Goal: Task Accomplishment & Management: Complete application form

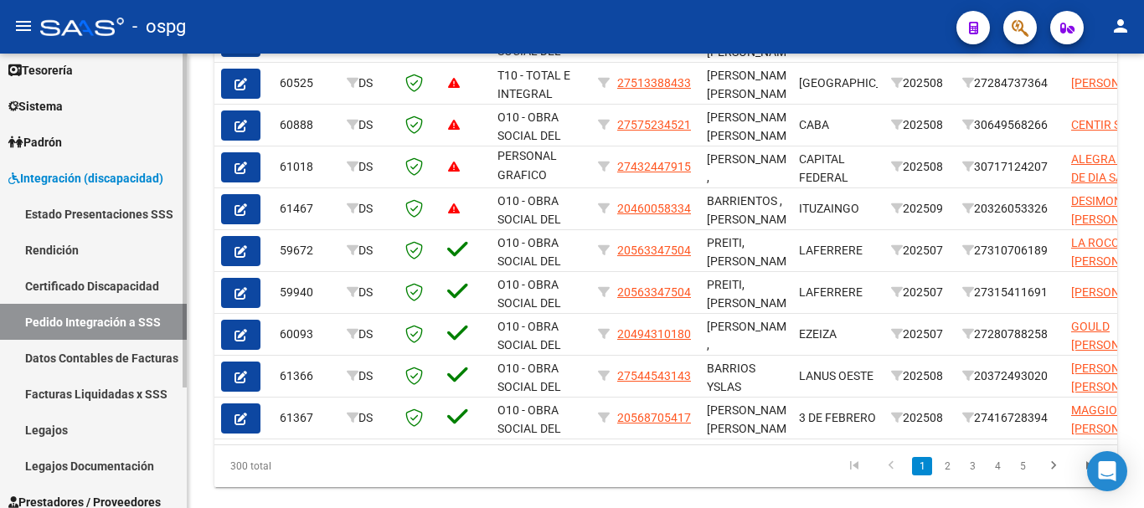
scroll to position [164, 0]
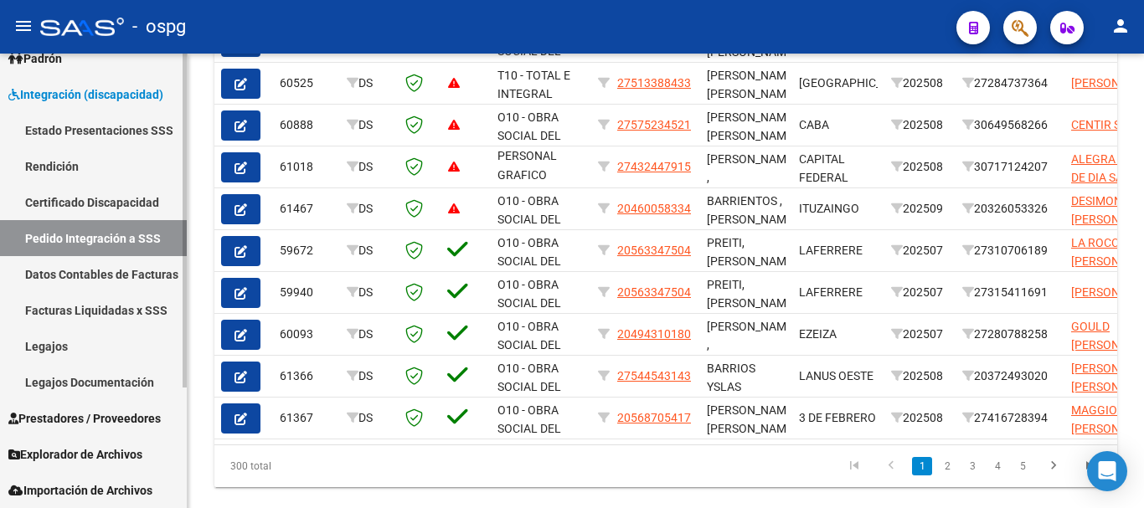
click at [64, 409] on span "Prestadores / Proveedores" at bounding box center [84, 418] width 152 height 18
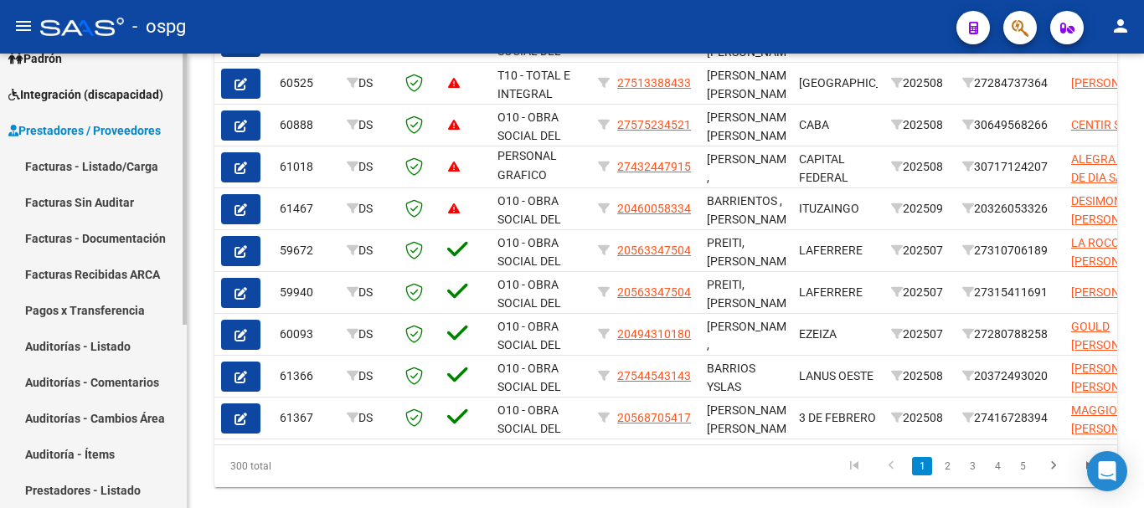
click at [111, 172] on link "Facturas - Listado/Carga" at bounding box center [93, 166] width 187 height 36
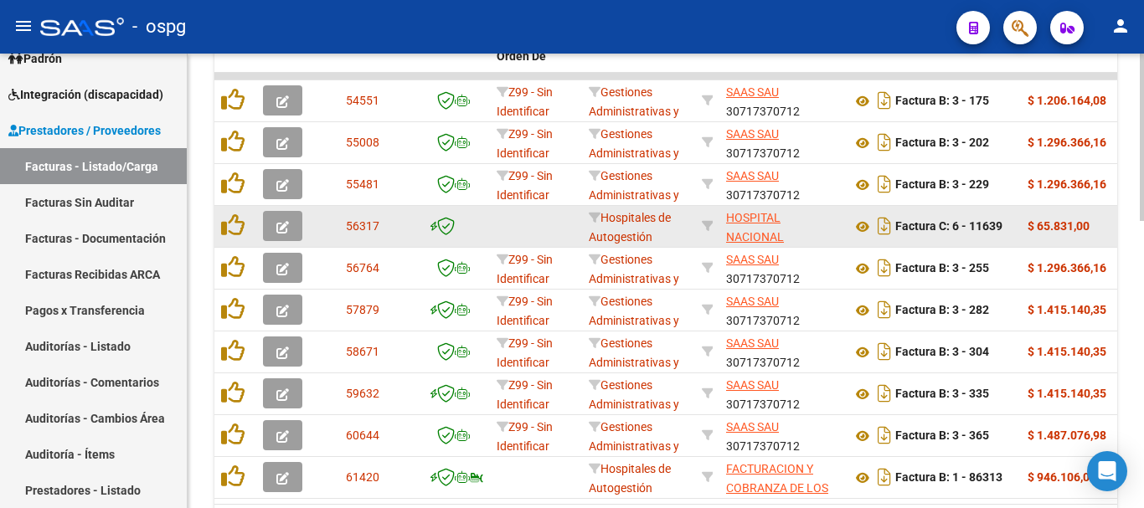
scroll to position [588, 0]
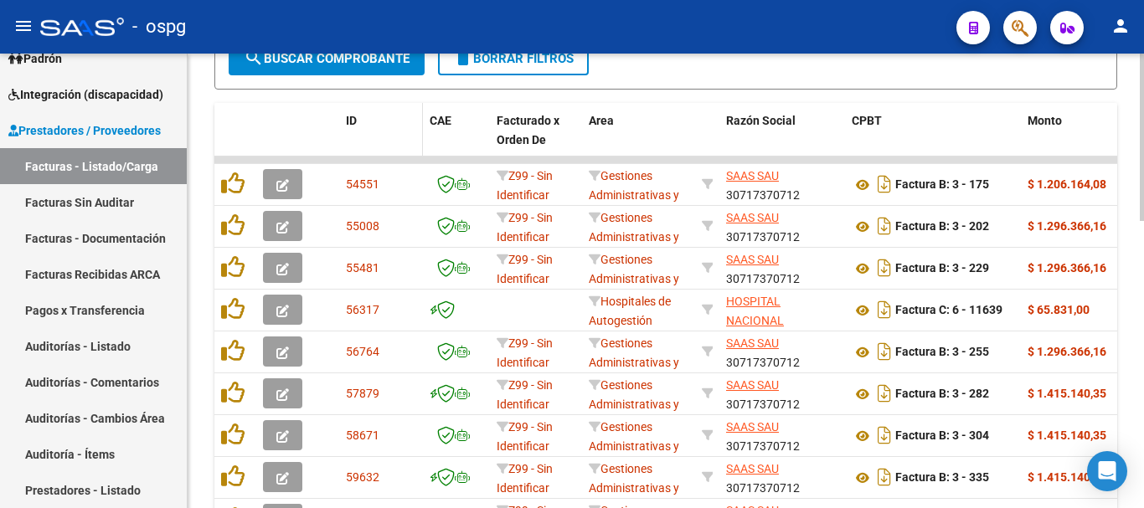
click at [355, 117] on span "ID" at bounding box center [351, 120] width 11 height 13
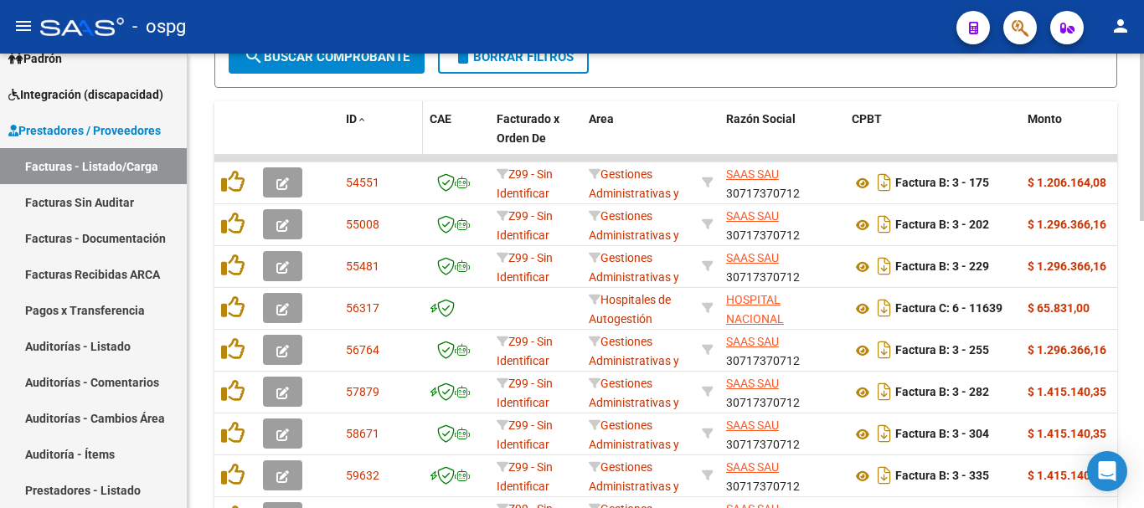
click at [355, 117] on span "ID" at bounding box center [351, 118] width 11 height 13
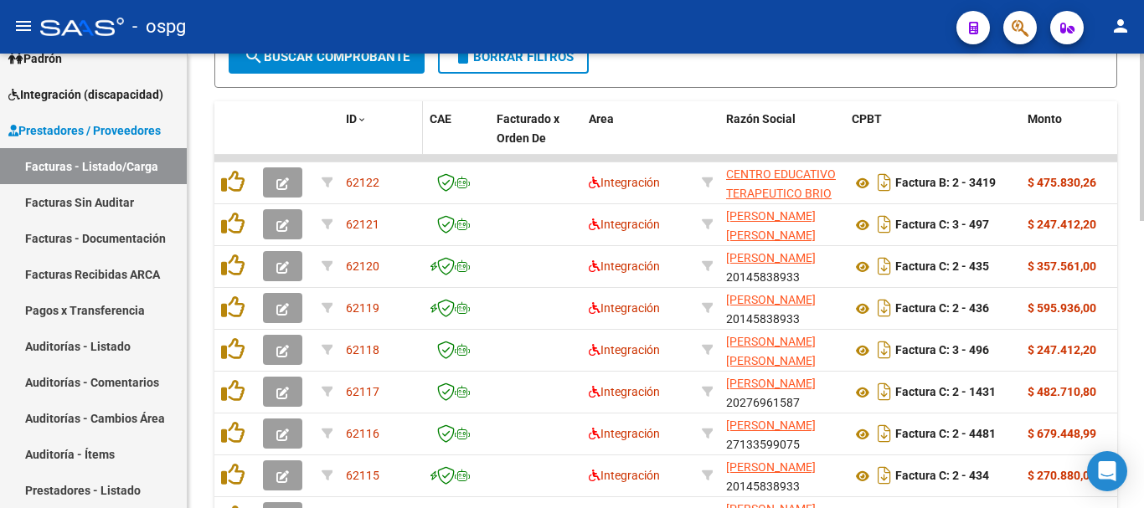
click at [355, 117] on span "ID" at bounding box center [351, 118] width 11 height 13
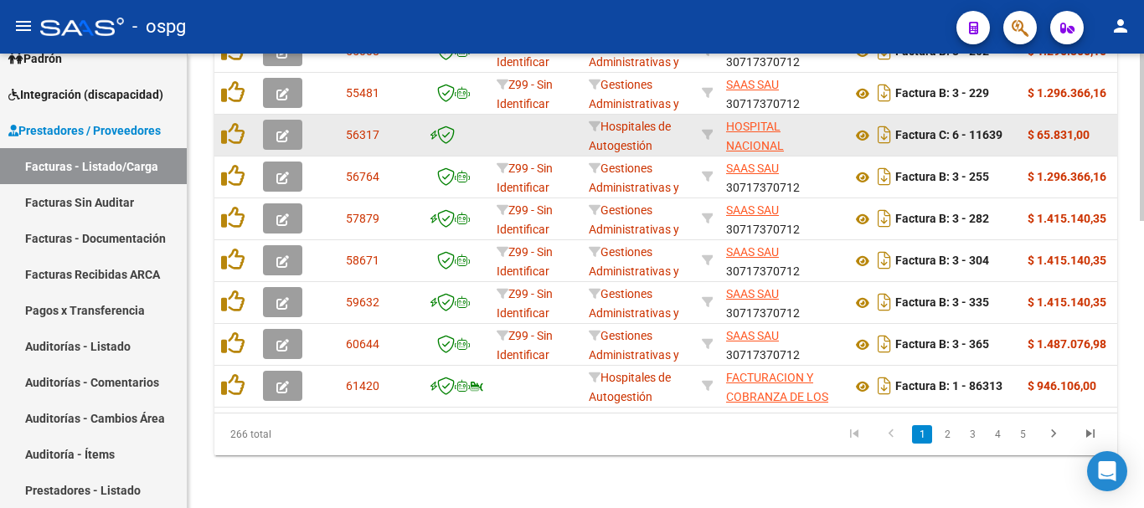
scroll to position [777, 0]
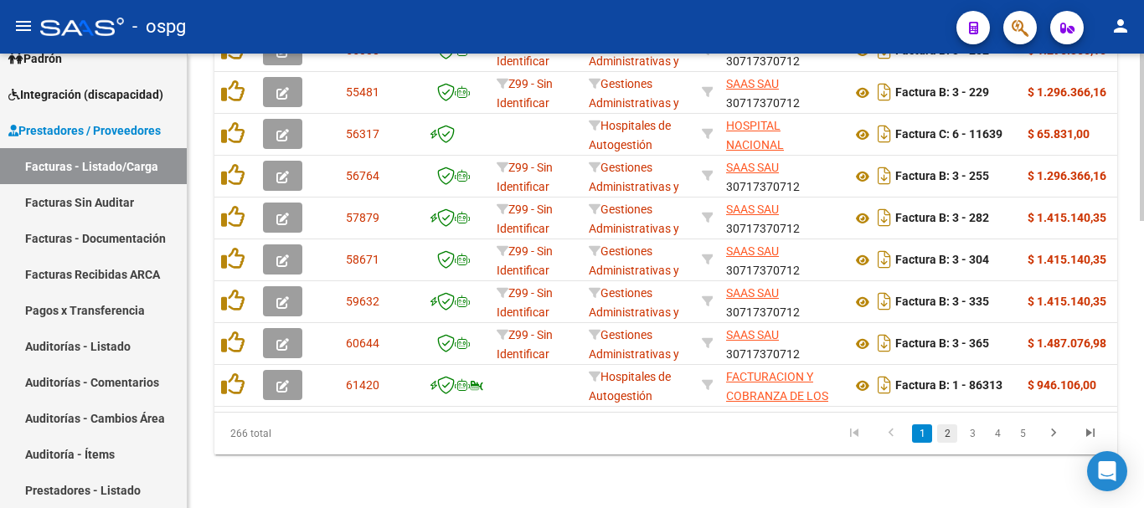
click at [949, 430] on link "2" at bounding box center [947, 433] width 20 height 18
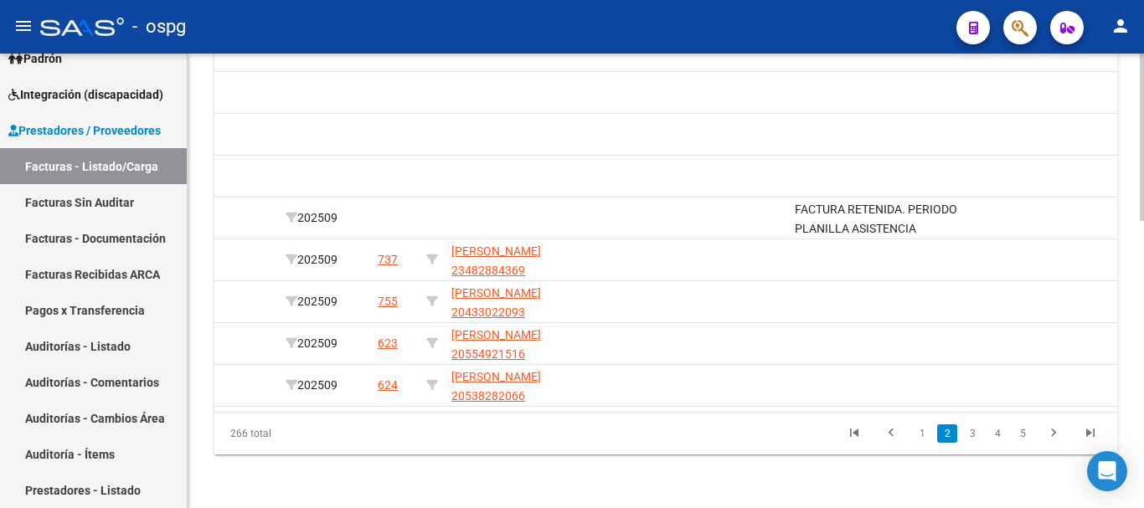
scroll to position [0, 3414]
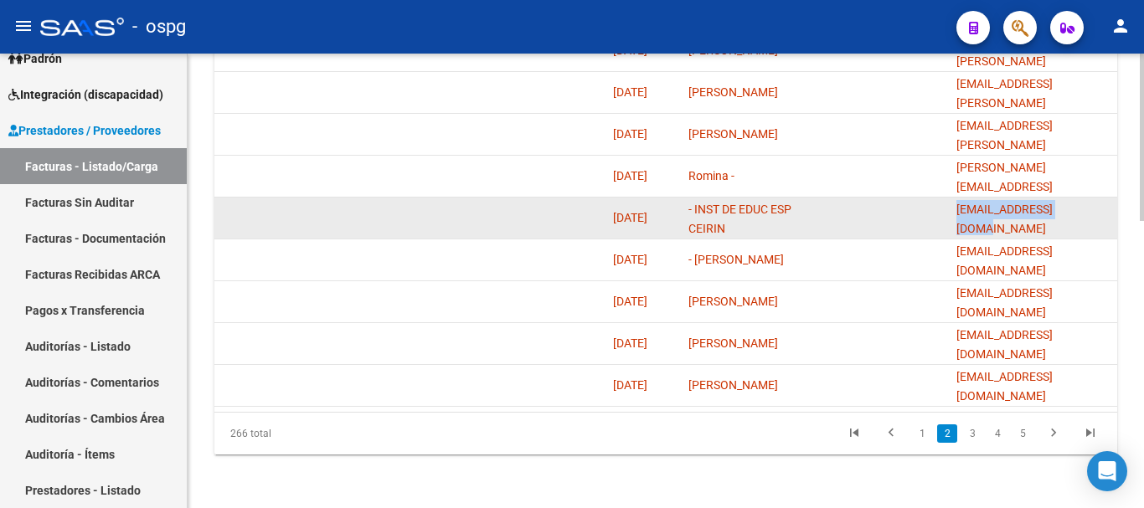
drag, startPoint x: 1086, startPoint y: 203, endPoint x: 954, endPoint y: 213, distance: 131.8
click at [954, 213] on datatable-body-cell "[EMAIL_ADDRESS][DOMAIN_NAME]" at bounding box center [1032, 218] width 167 height 41
copy span "[EMAIL_ADDRESS][DOMAIN_NAME]"
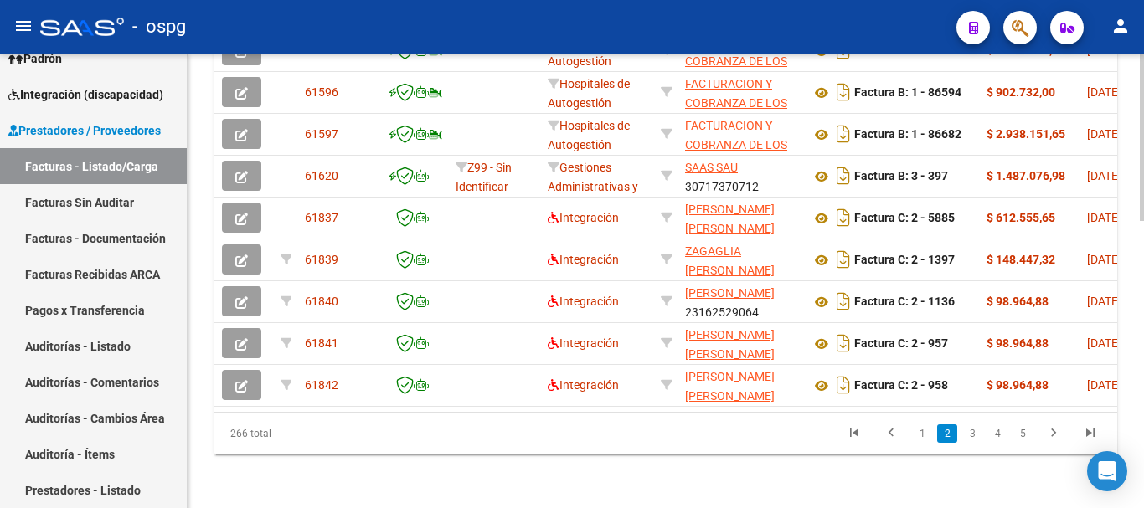
scroll to position [0, 0]
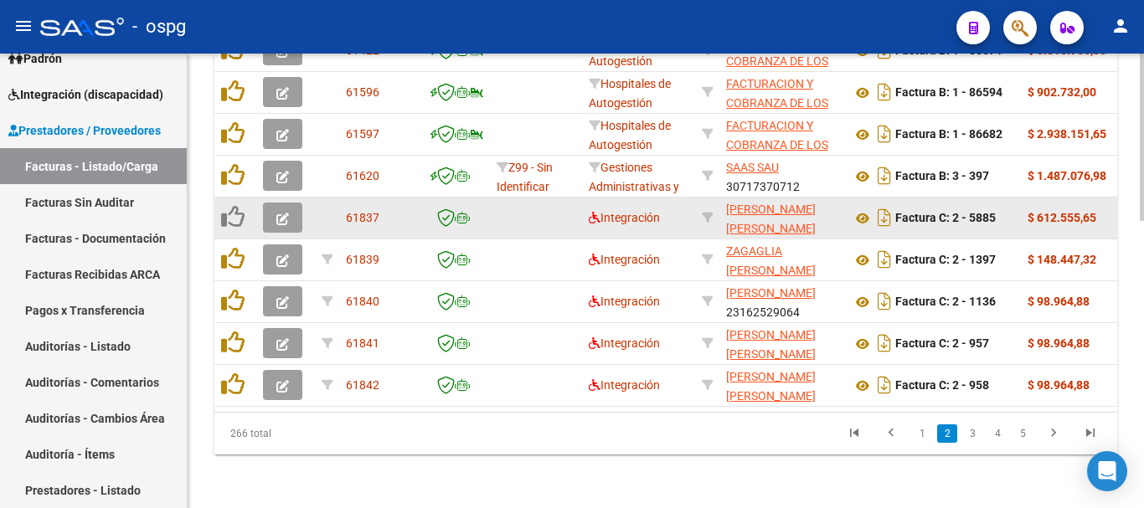
click at [280, 213] on icon "button" at bounding box center [282, 219] width 13 height 13
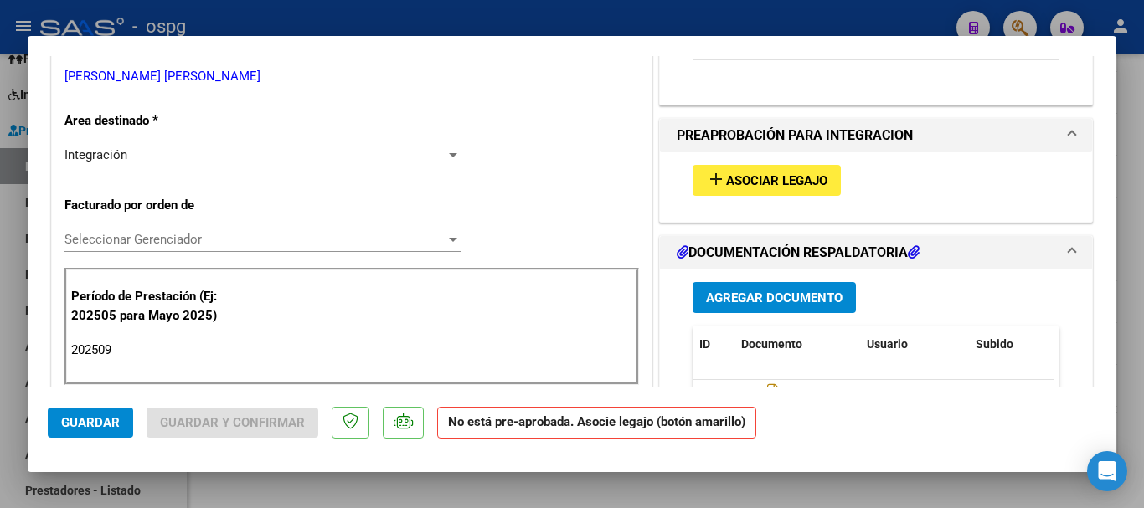
scroll to position [419, 0]
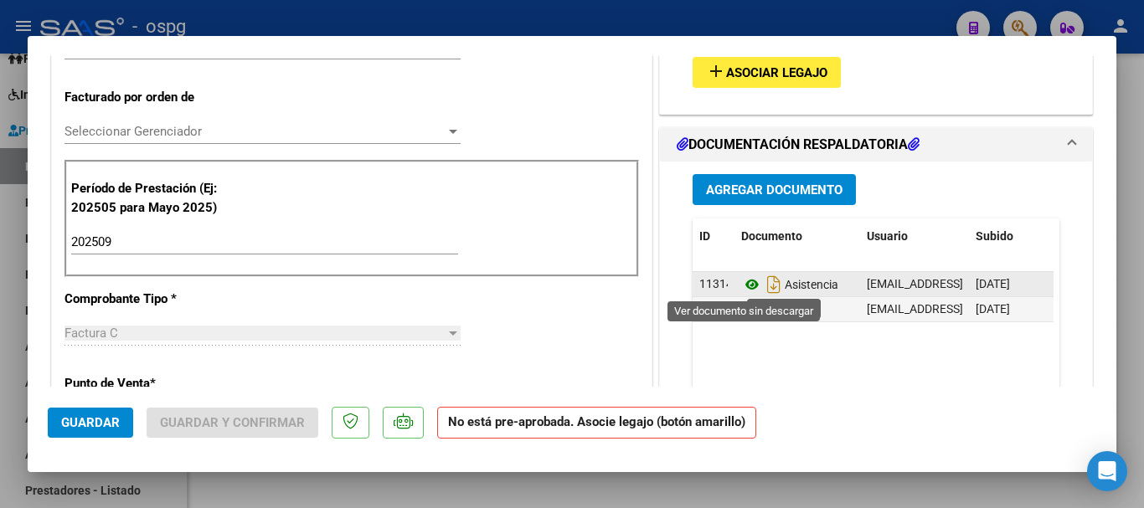
click at [743, 283] on icon at bounding box center [752, 285] width 22 height 20
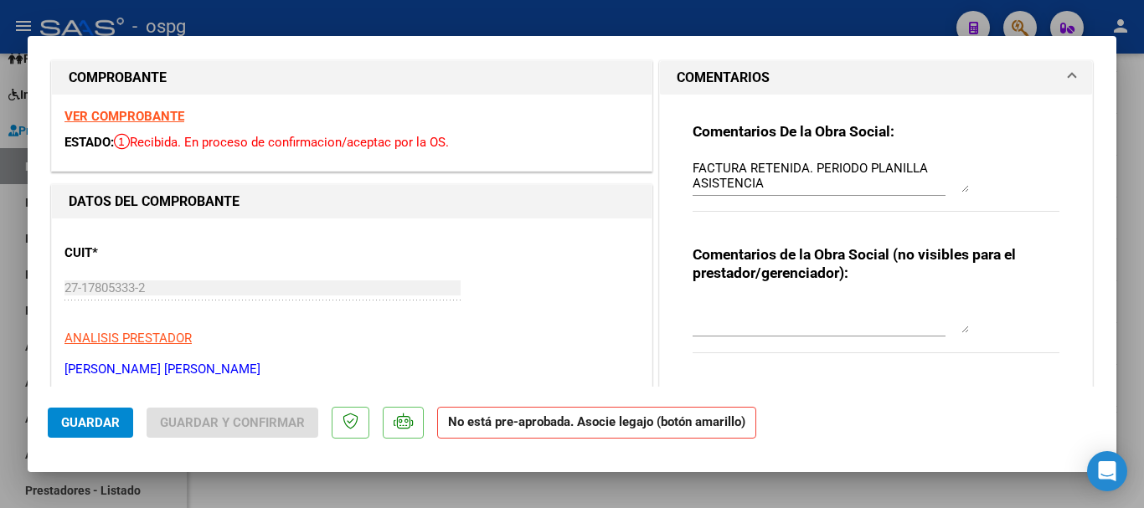
scroll to position [0, 0]
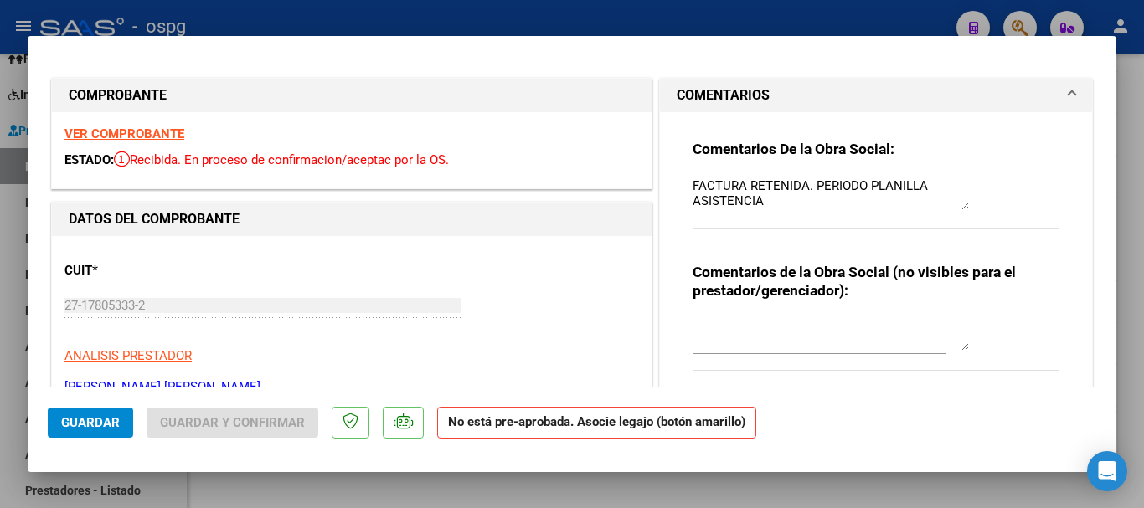
click at [385, 25] on div at bounding box center [572, 254] width 1144 height 508
type input "$ 0,00"
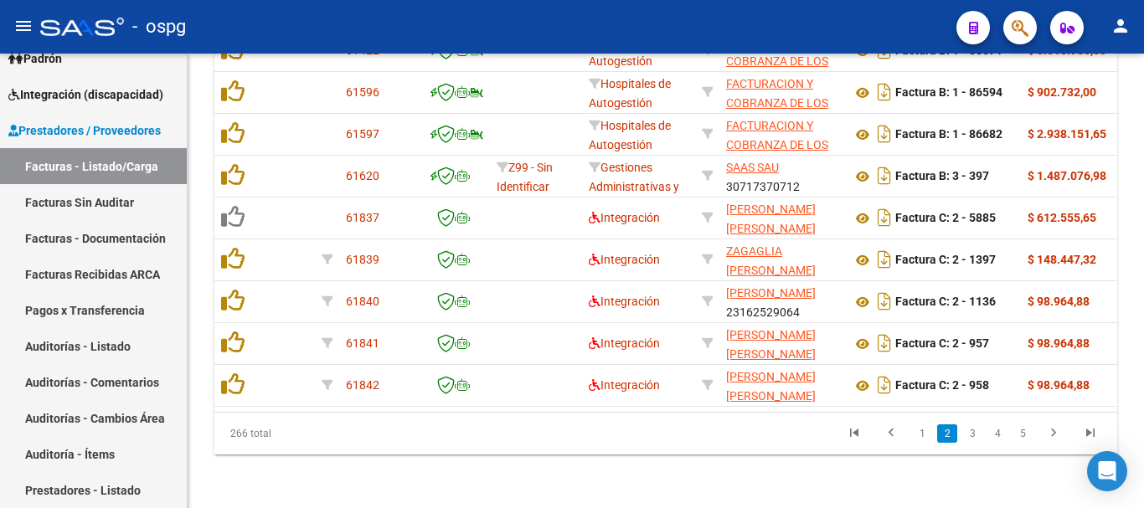
scroll to position [777, 0]
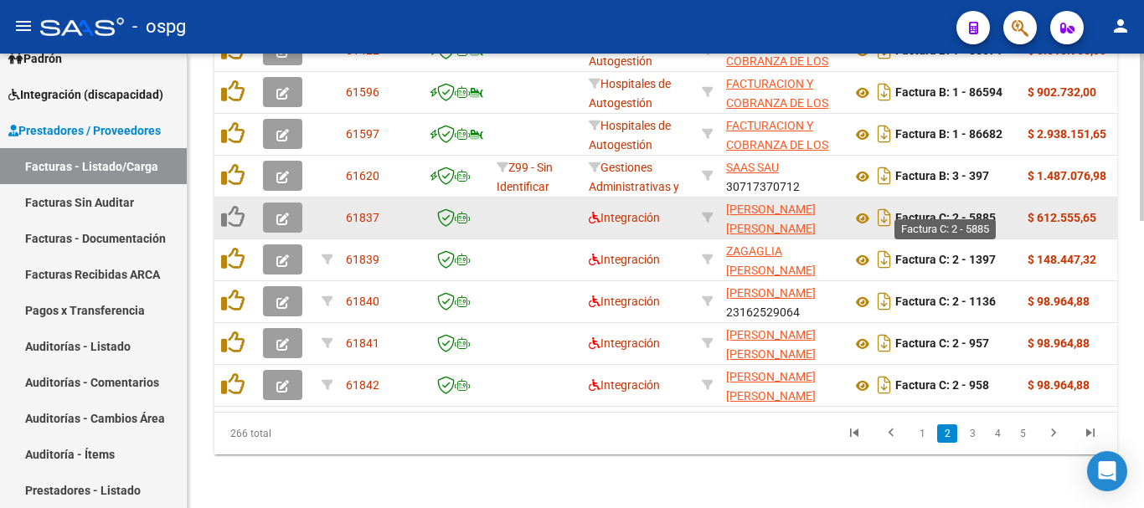
drag, startPoint x: 1001, startPoint y: 202, endPoint x: 954, endPoint y: 208, distance: 46.5
click at [954, 208] on div "Factura C: 2 - 5885" at bounding box center [932, 217] width 162 height 27
copy strong "2 - 5885"
drag, startPoint x: 723, startPoint y: 195, endPoint x: 806, endPoint y: 198, distance: 83.0
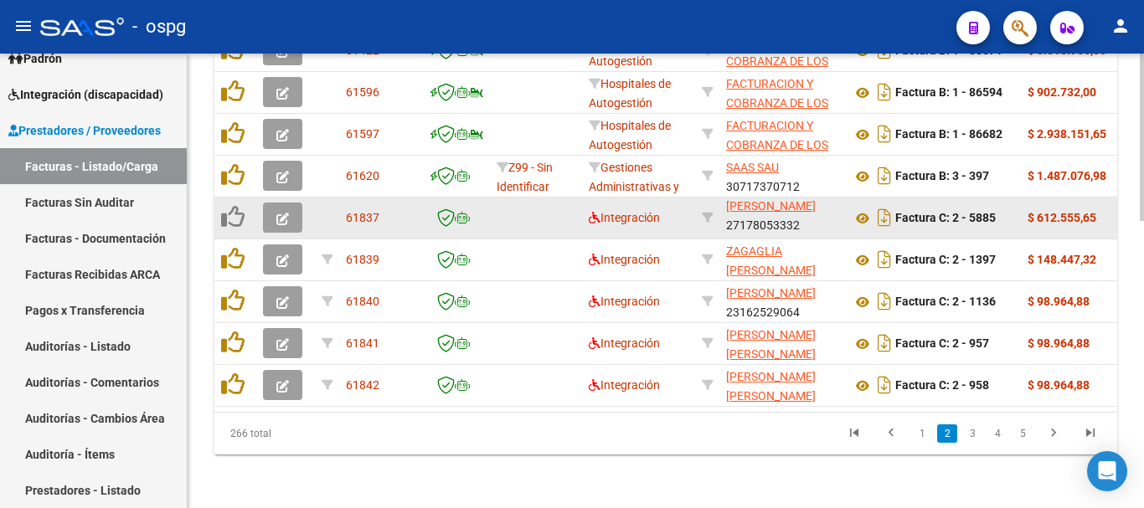
click at [806, 198] on datatable-body-cell "[PERSON_NAME] [PERSON_NAME] 27178053332" at bounding box center [782, 218] width 126 height 41
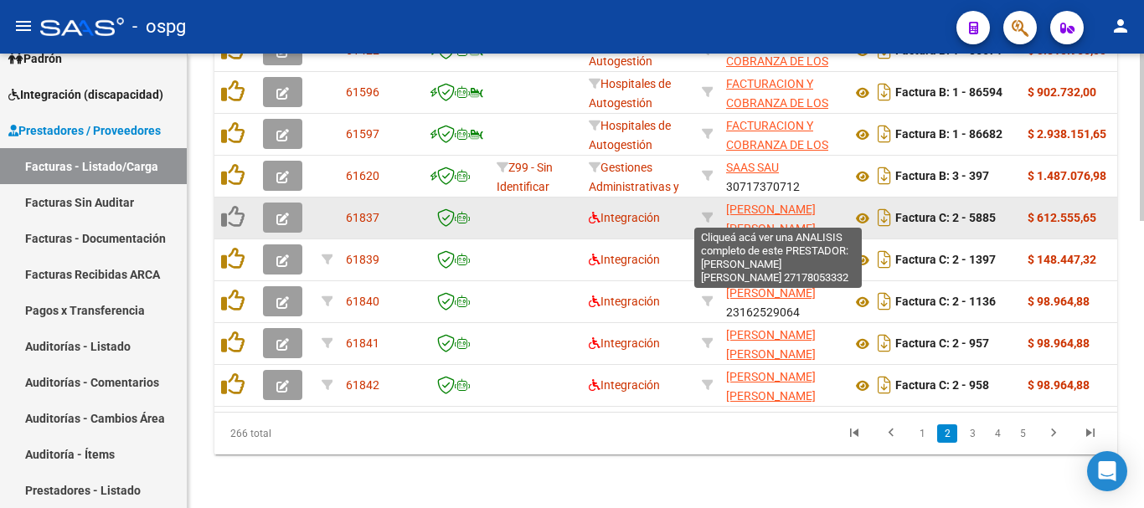
drag, startPoint x: 836, startPoint y: 193, endPoint x: 726, endPoint y: 200, distance: 110.8
click at [726, 200] on app-link-go-to "[PERSON_NAME] [PERSON_NAME]" at bounding box center [782, 219] width 112 height 39
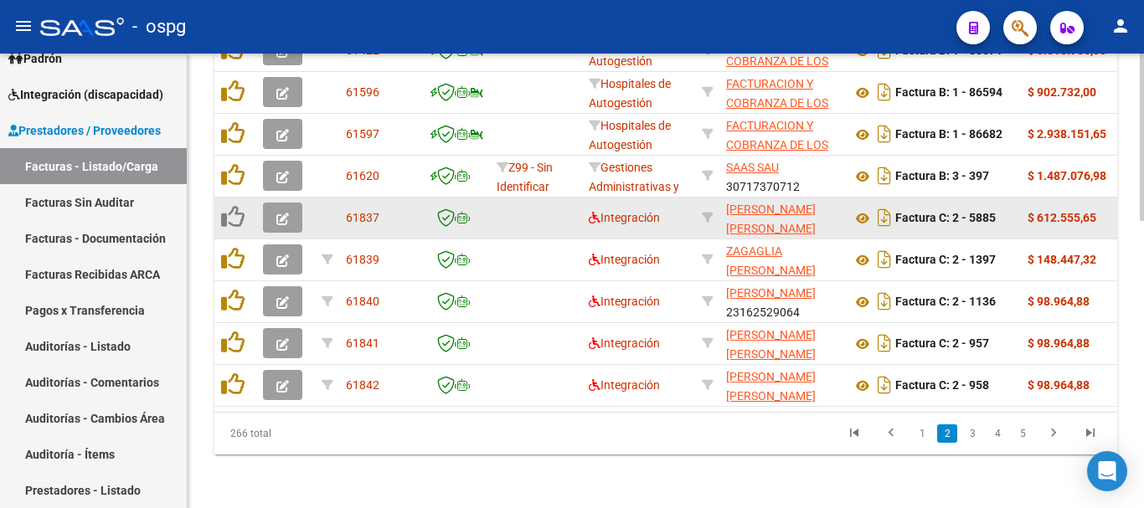
copy span "[PERSON_NAME] [PERSON_NAME]"
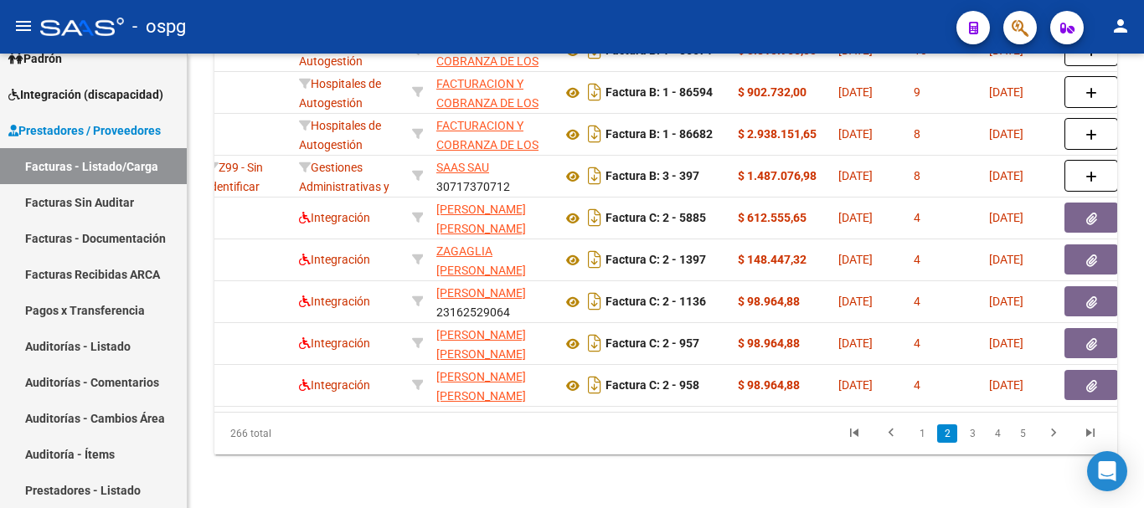
scroll to position [0, 17]
